Goal: Task Accomplishment & Management: Manage account settings

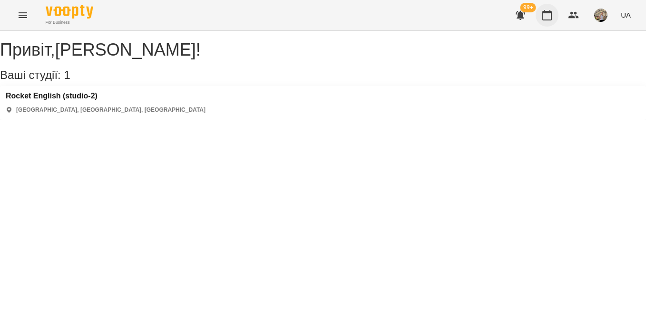
click at [547, 18] on icon "button" at bounding box center [546, 15] width 11 height 11
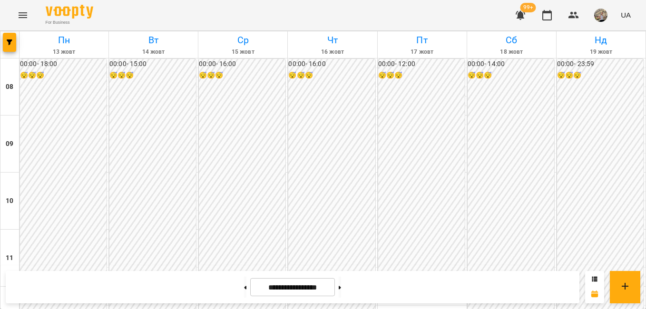
scroll to position [526, 0]
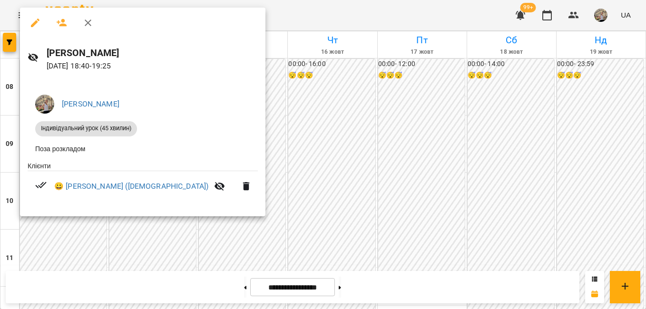
click at [218, 205] on div at bounding box center [323, 154] width 646 height 309
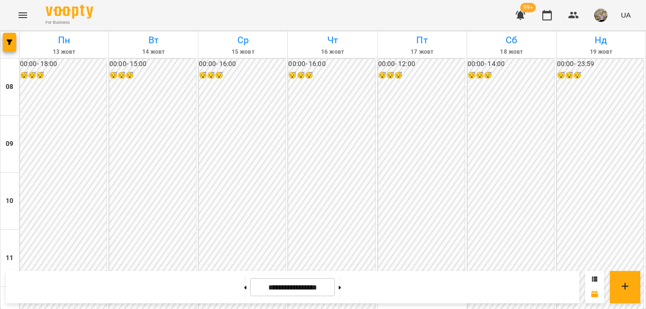
scroll to position [561, 0]
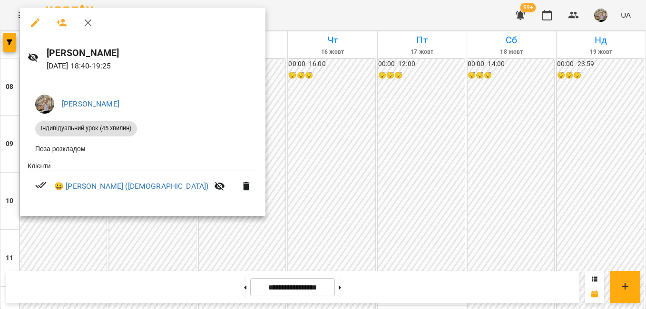
click at [238, 206] on div at bounding box center [323, 154] width 646 height 309
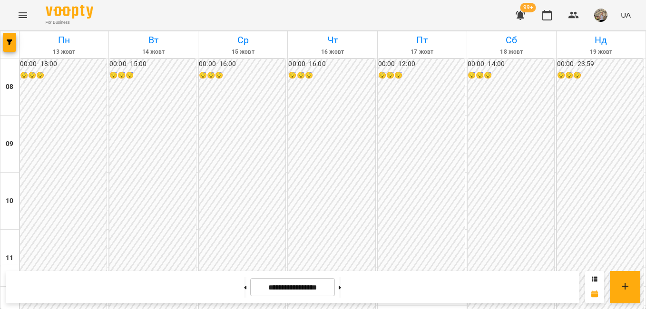
scroll to position [557, 0]
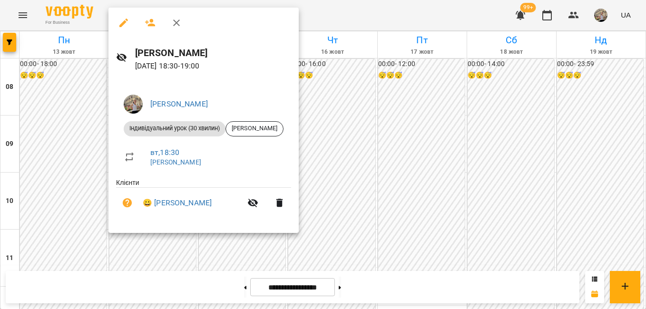
click at [395, 161] on div at bounding box center [323, 154] width 646 height 309
